Goal: Task Accomplishment & Management: Manage account settings

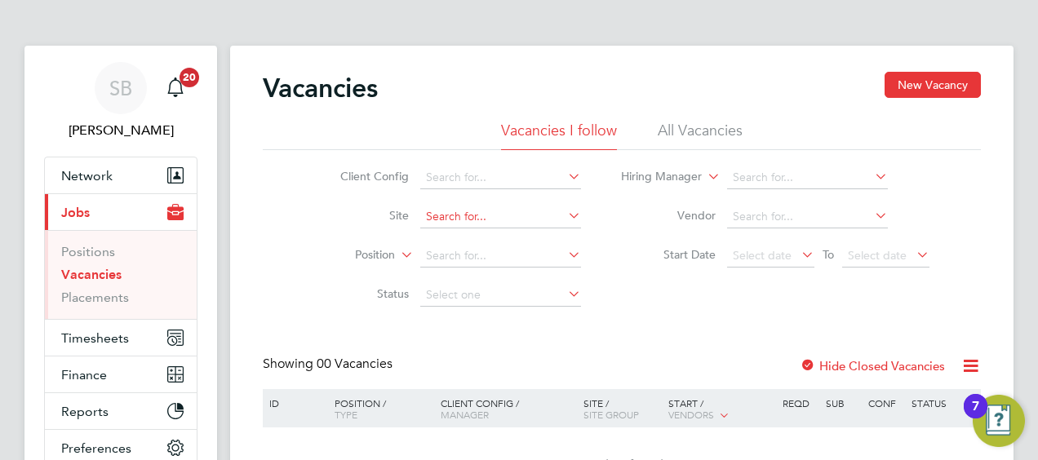
click at [434, 211] on input at bounding box center [500, 217] width 161 height 23
click at [468, 278] on li "Mot herwell" at bounding box center [500, 282] width 162 height 22
type input "Motherwell"
click at [101, 336] on span "Timesheets" at bounding box center [95, 339] width 68 height 16
click at [117, 336] on span "Timesheets" at bounding box center [95, 339] width 68 height 16
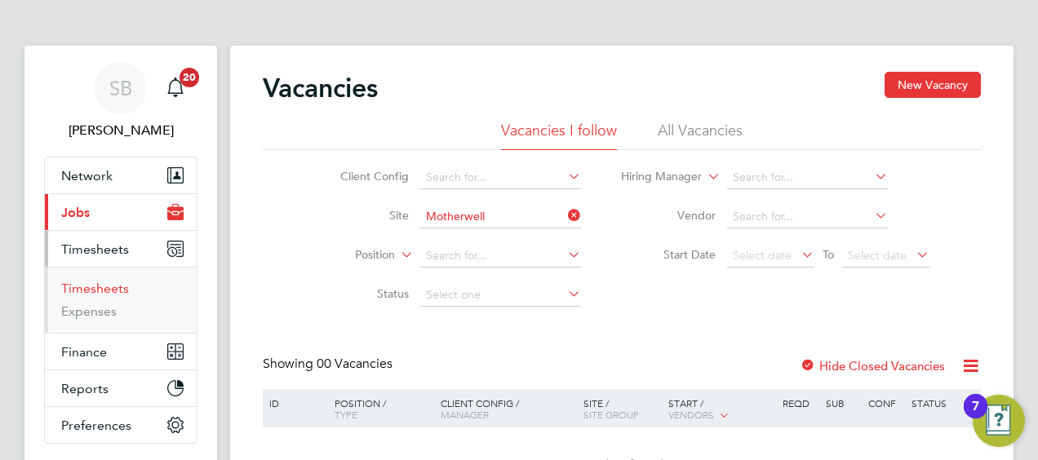
click at [98, 289] on link "Timesheets" at bounding box center [95, 289] width 68 height 16
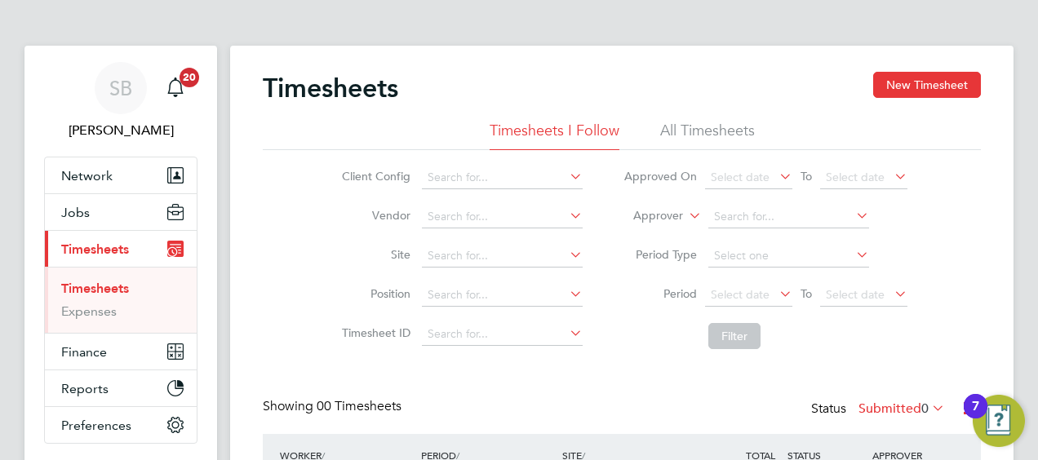
click at [707, 131] on li "All Timesheets" at bounding box center [707, 135] width 95 height 29
click at [853, 215] on icon at bounding box center [853, 215] width 0 height 23
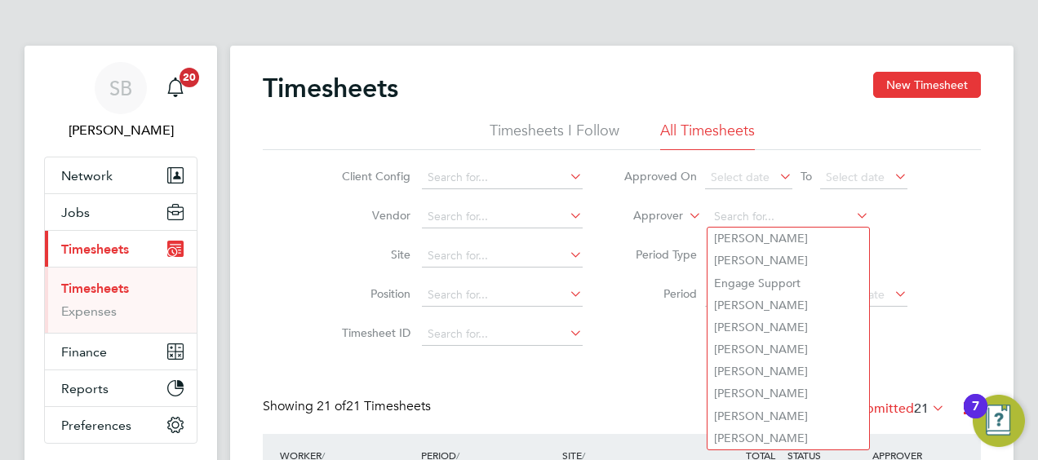
click at [853, 214] on icon at bounding box center [853, 215] width 0 height 23
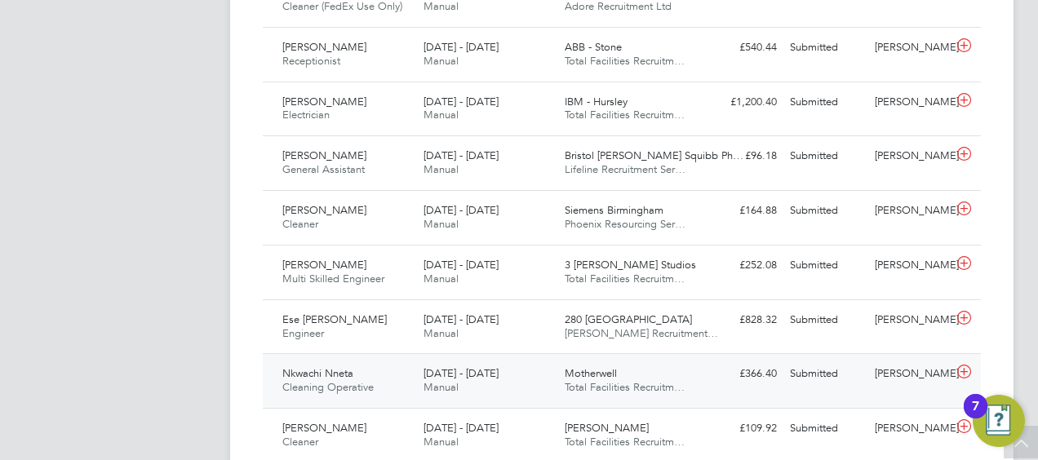
click at [491, 371] on span "[DATE] - [DATE]" at bounding box center [461, 373] width 75 height 14
